Goal: Navigation & Orientation: Find specific page/section

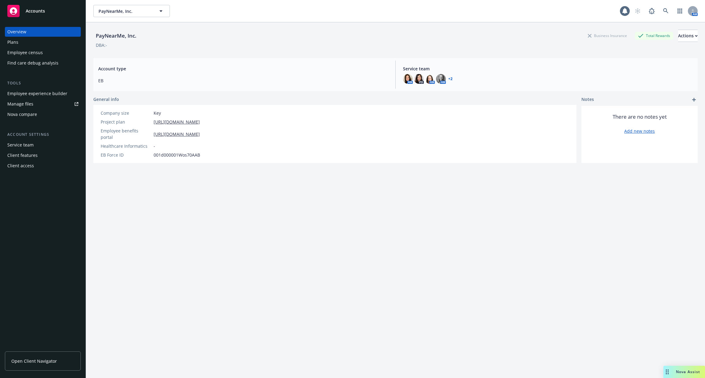
click at [63, 90] on div "Employee experience builder" at bounding box center [37, 94] width 60 height 10
click at [60, 94] on div "Employee experience builder" at bounding box center [37, 94] width 60 height 10
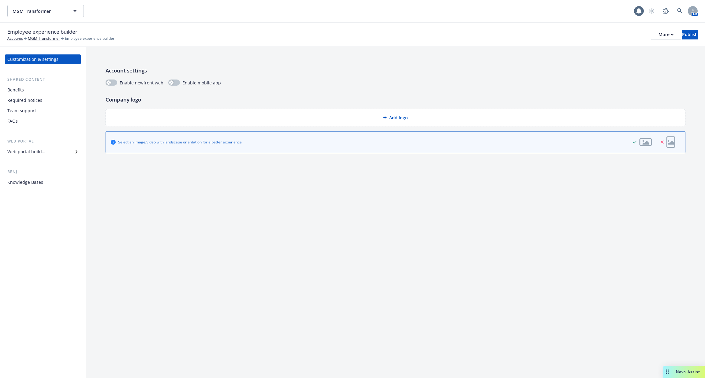
click at [34, 85] on div "Shared content Benefits Required notices Team support FAQs" at bounding box center [43, 101] width 76 height 50
click at [32, 90] on div "Benefits" at bounding box center [42, 90] width 71 height 10
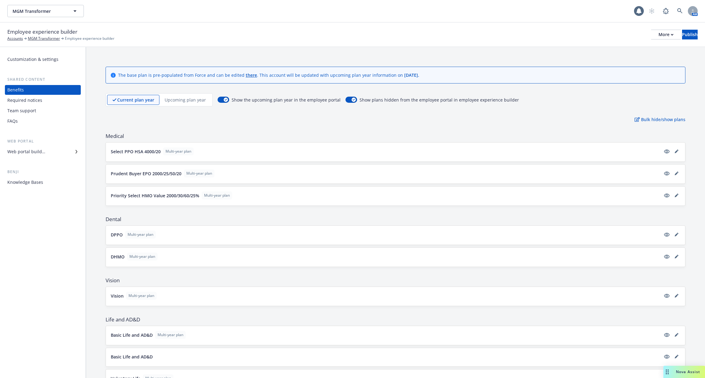
click at [32, 100] on div "Required notices" at bounding box center [24, 100] width 35 height 10
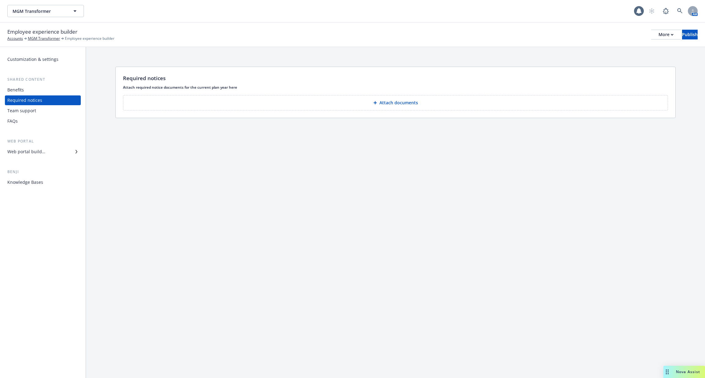
click at [34, 113] on div "Team support" at bounding box center [21, 111] width 29 height 10
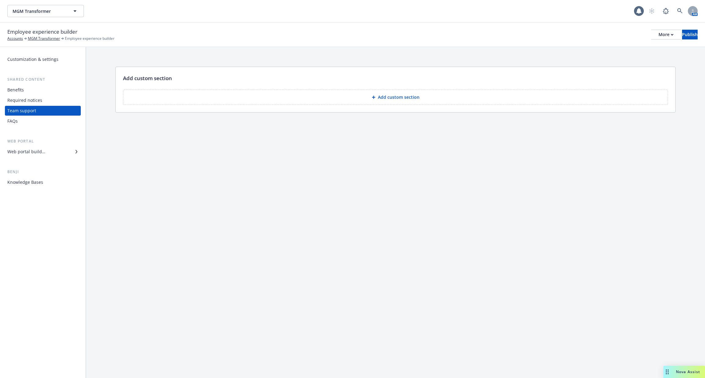
click at [35, 125] on div "FAQs" at bounding box center [42, 121] width 71 height 10
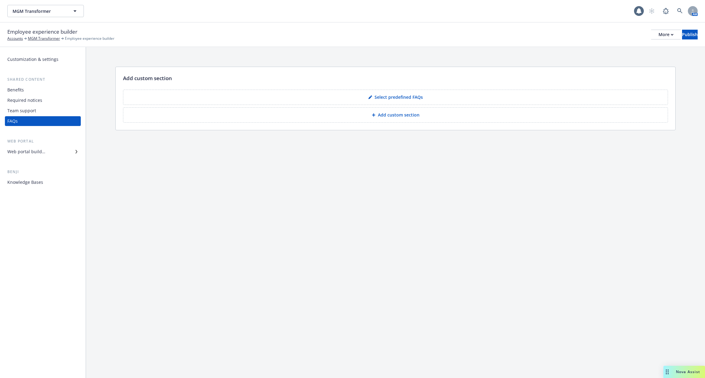
click at [38, 156] on div "Web portal builder" at bounding box center [26, 152] width 38 height 10
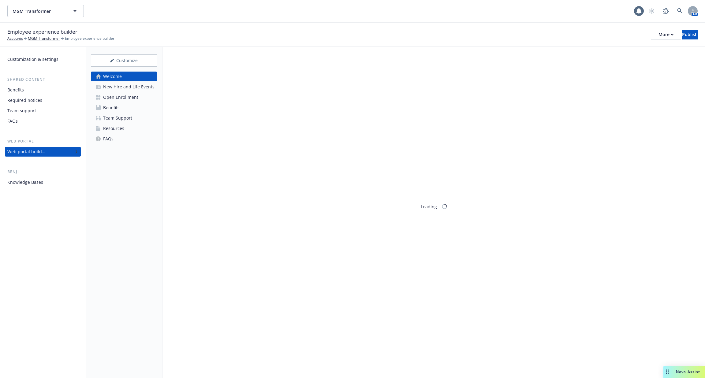
click at [38, 156] on div "Web portal builder" at bounding box center [26, 152] width 38 height 10
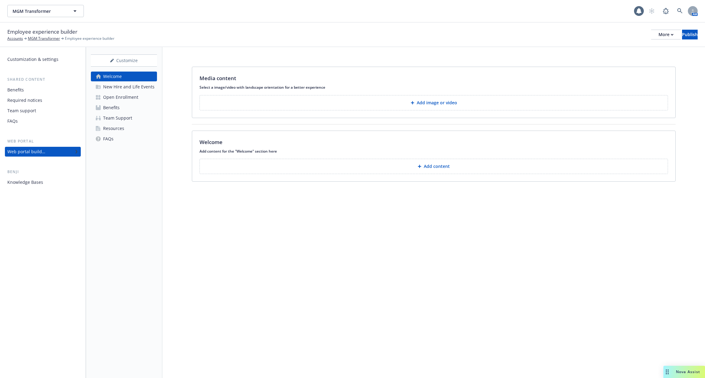
click at [41, 190] on div "Customization & settings Shared content Benefits Required notices Team support …" at bounding box center [43, 212] width 86 height 331
click at [48, 184] on div "Knowledge Bases" at bounding box center [42, 182] width 71 height 10
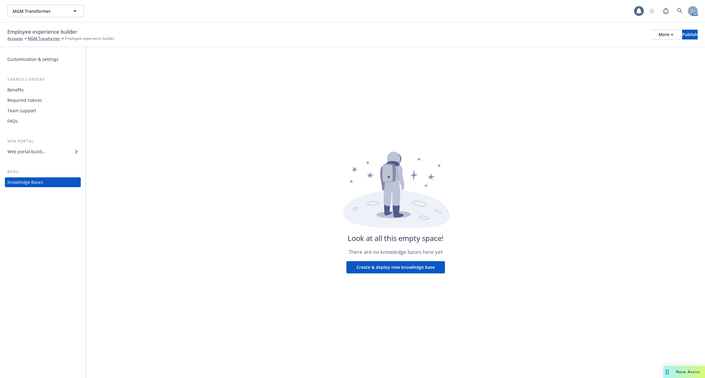
click at [42, 99] on div "Required notices" at bounding box center [42, 100] width 71 height 10
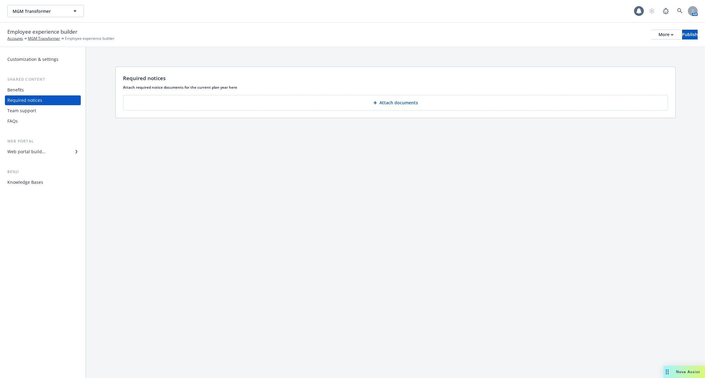
click at [35, 91] on div "Benefits" at bounding box center [42, 90] width 71 height 10
